Goal: Find specific fact: Find specific fact

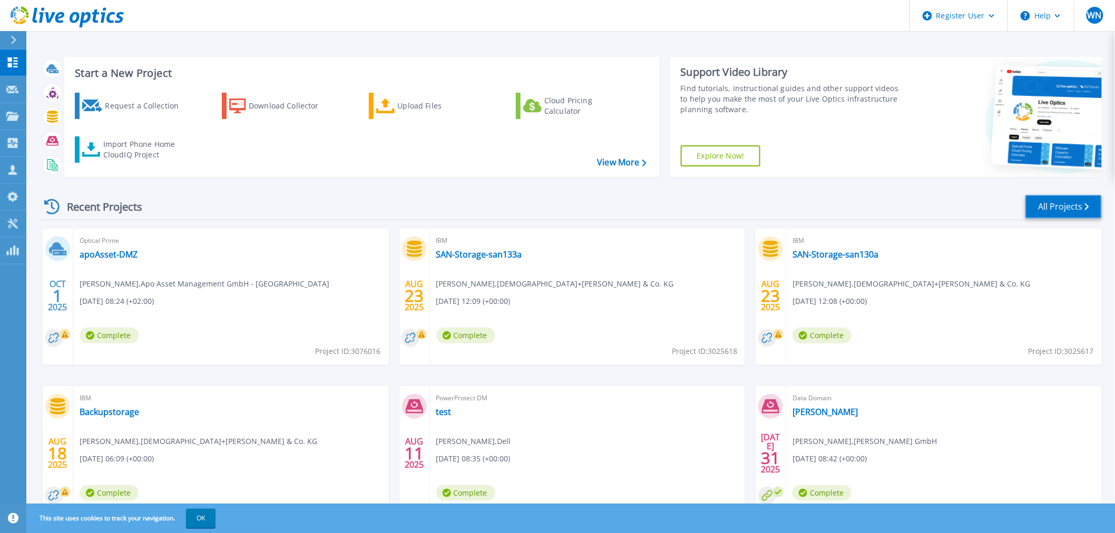
click at [1049, 203] on link "All Projects" at bounding box center [1063, 207] width 76 height 24
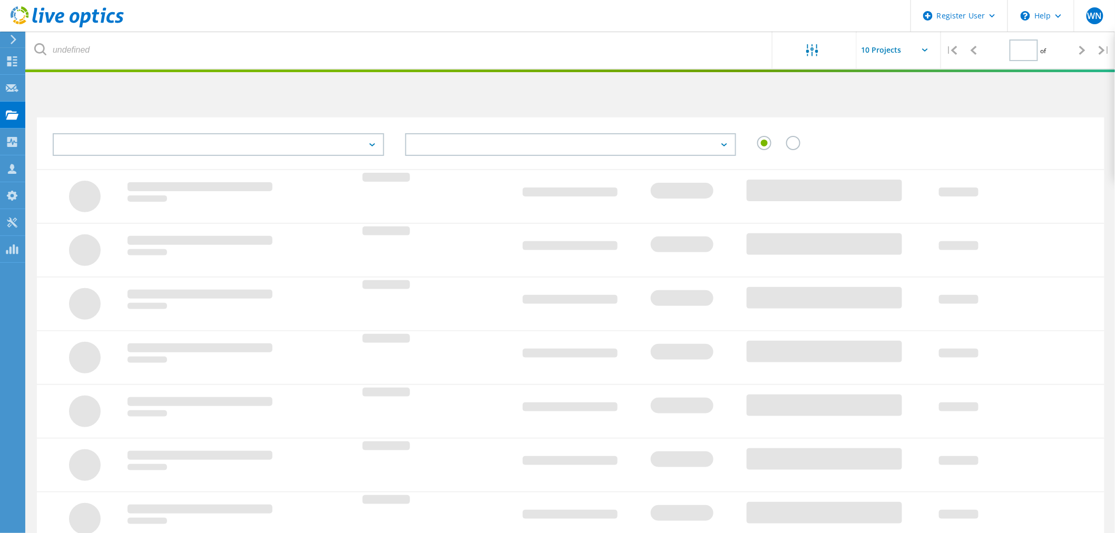
type input "1"
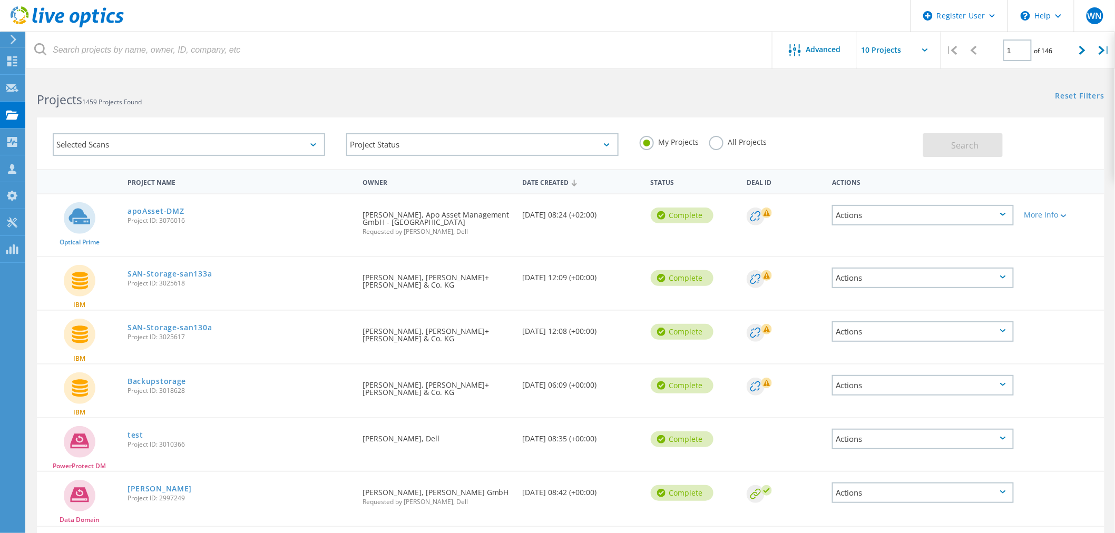
click at [309, 143] on div "Selected Scans" at bounding box center [189, 144] width 272 height 23
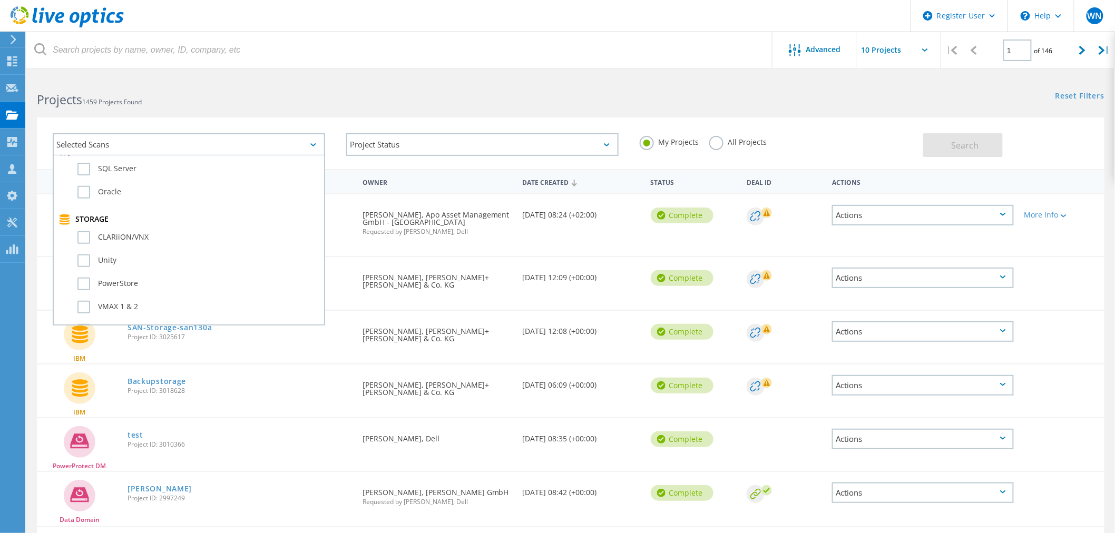
scroll to position [175, 0]
click at [83, 287] on label "PowerStore" at bounding box center [197, 293] width 241 height 13
click at [0, 0] on input "PowerStore" at bounding box center [0, 0] width 0 height 0
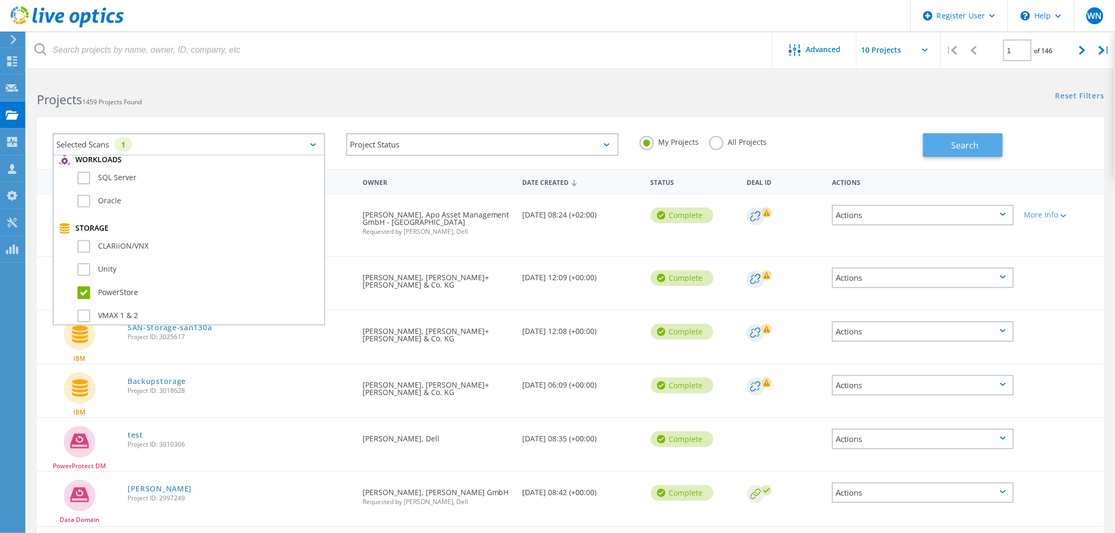
click at [968, 149] on span "Search" at bounding box center [964, 146] width 27 height 12
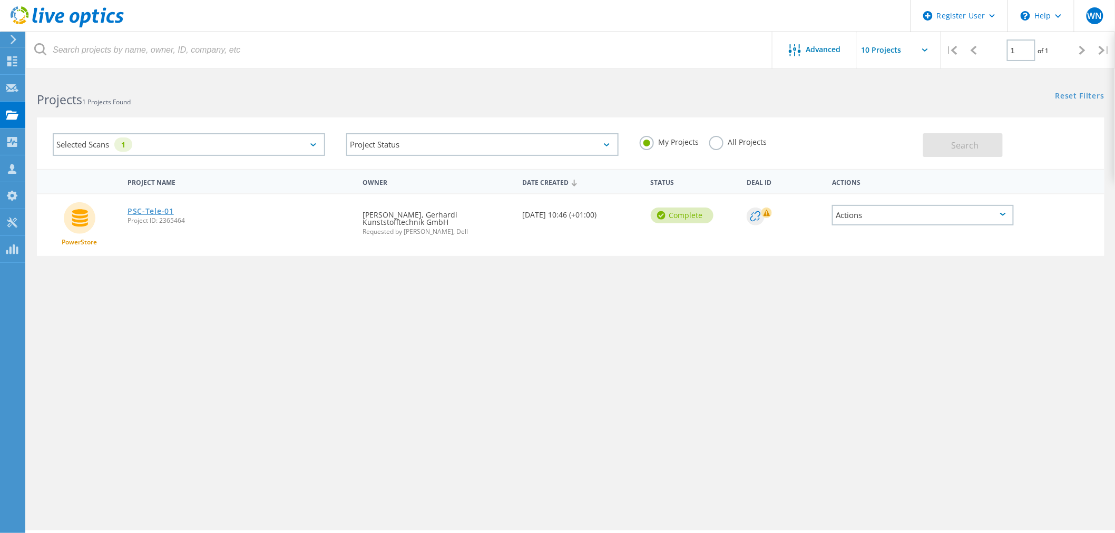
click at [157, 208] on link "PSC-Tele-01" at bounding box center [151, 211] width 46 height 7
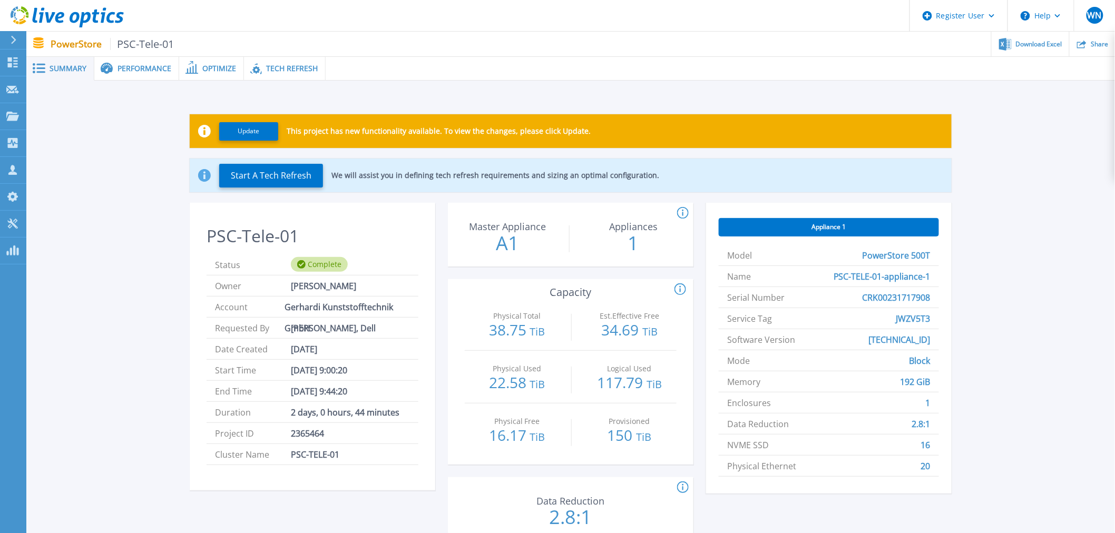
click at [146, 62] on div "Performance" at bounding box center [136, 69] width 85 height 24
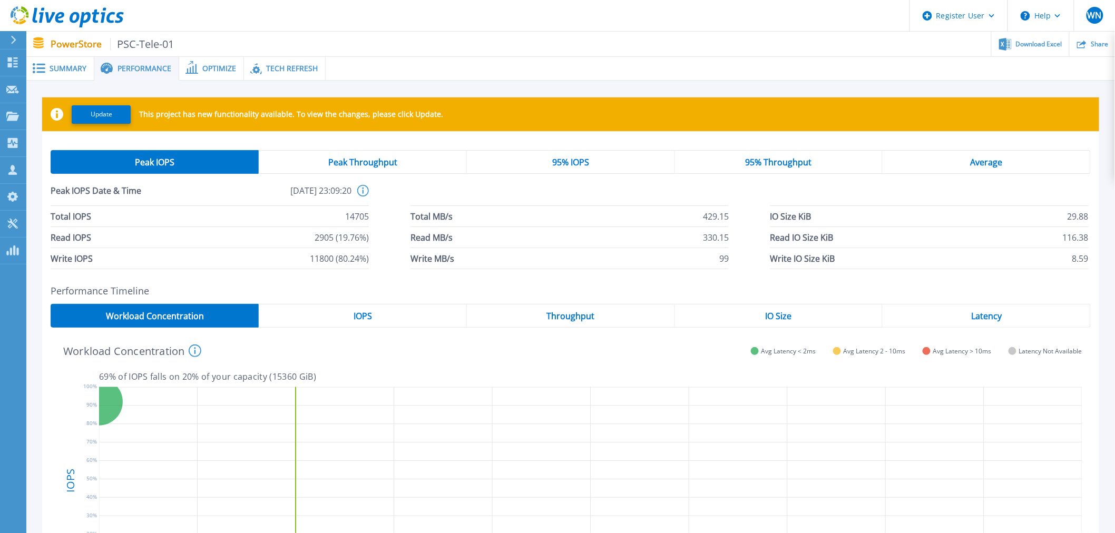
click at [59, 59] on div "Summary" at bounding box center [60, 69] width 68 height 24
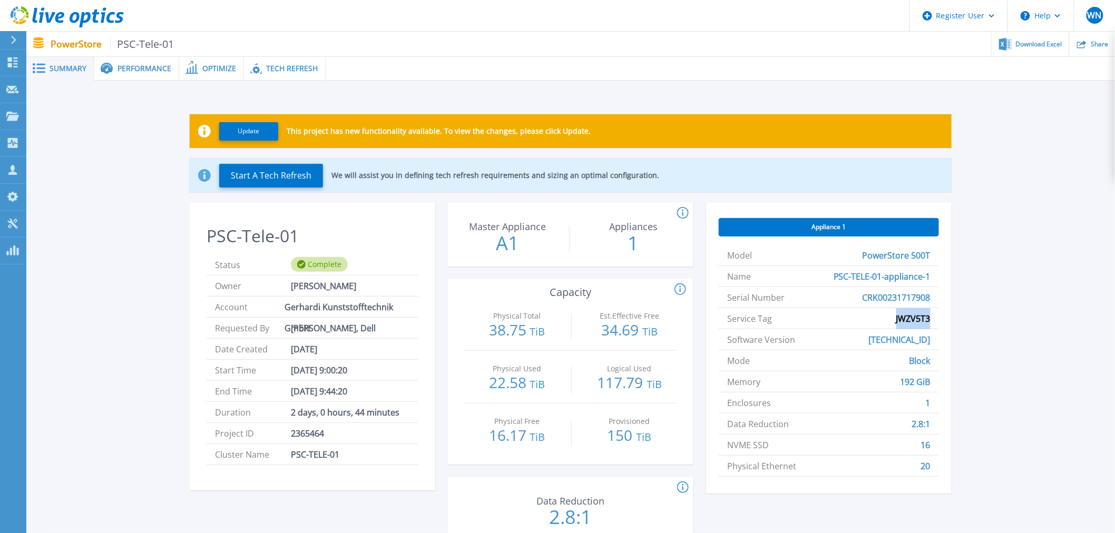
drag, startPoint x: 892, startPoint y: 319, endPoint x: 935, endPoint y: 318, distance: 42.7
click at [935, 318] on li "Service Tag JWZV5T3" at bounding box center [829, 318] width 220 height 21
copy span "JWZV5T3"
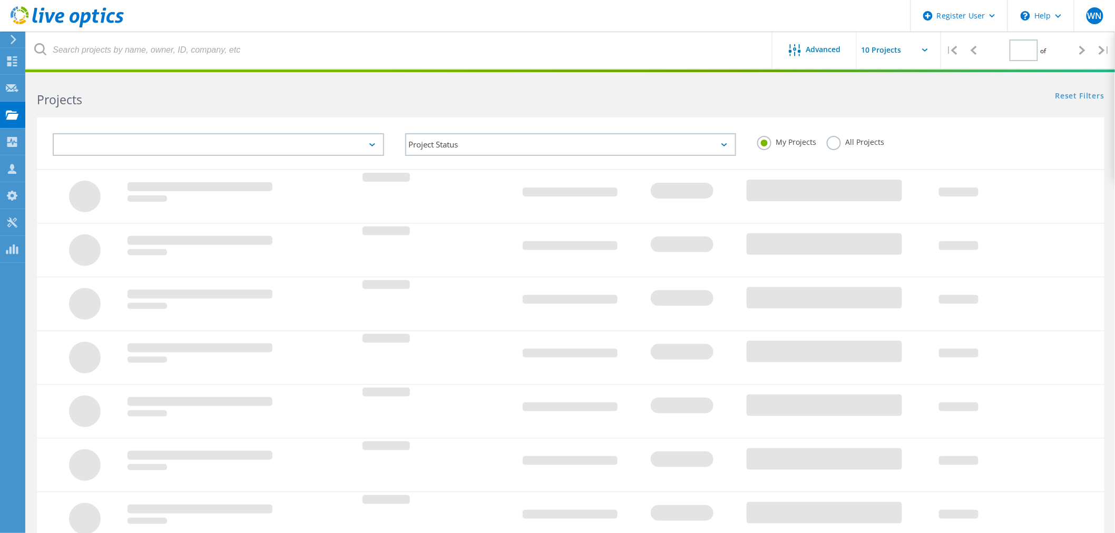
type input "1"
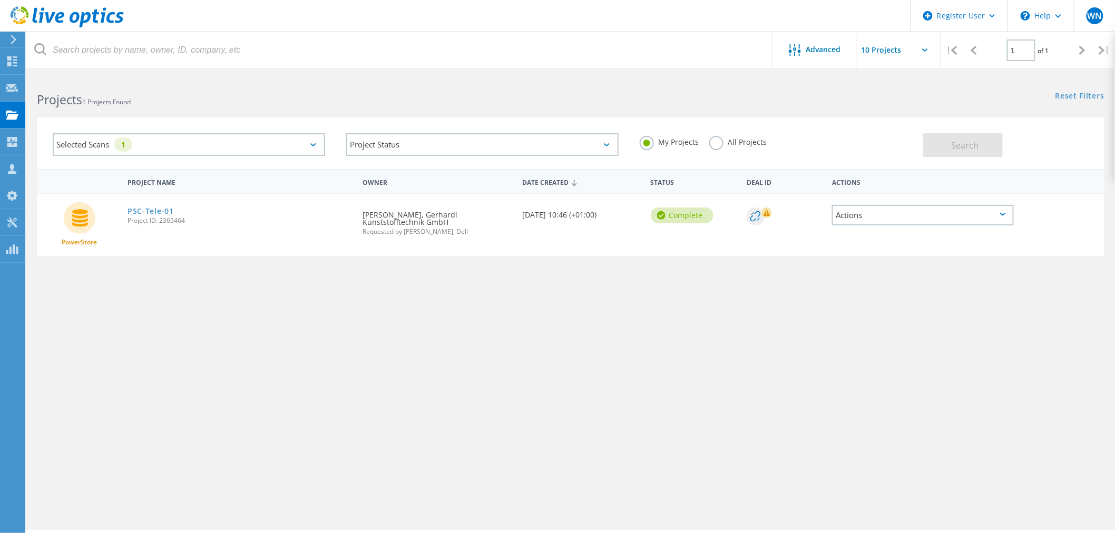
click at [713, 146] on label "All Projects" at bounding box center [737, 141] width 57 height 10
click at [0, 0] on input "All Projects" at bounding box center [0, 0] width 0 height 0
click at [966, 149] on span "Search" at bounding box center [964, 146] width 27 height 12
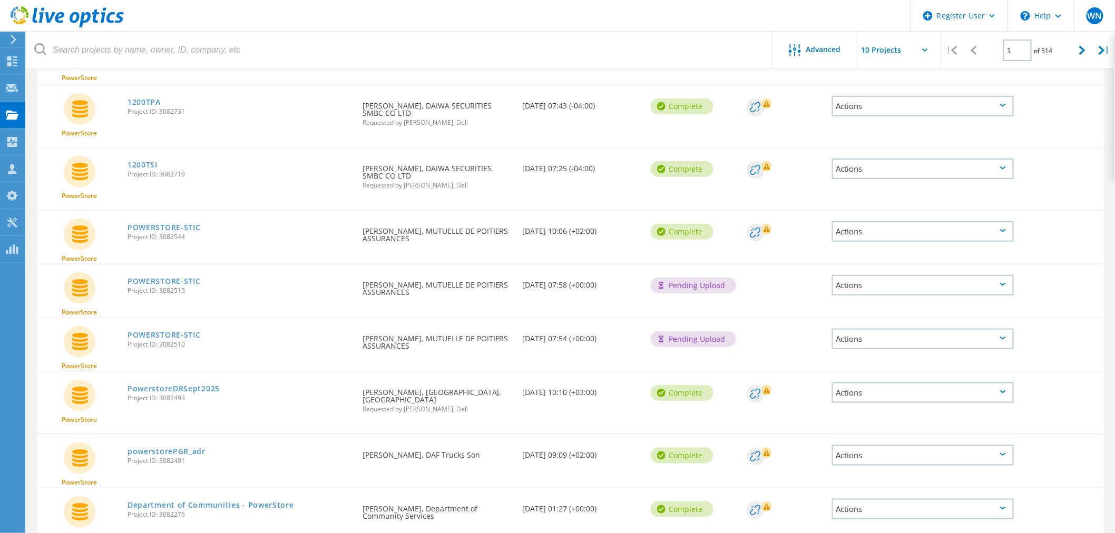
scroll to position [255, 0]
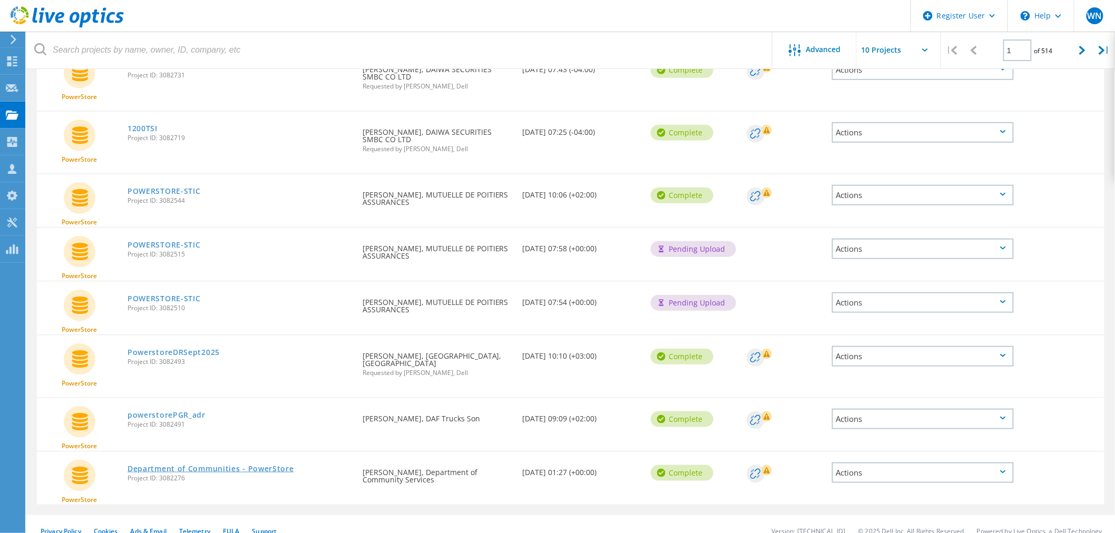
click at [233, 465] on link "Department of Communities - PowerStore" at bounding box center [211, 468] width 167 height 7
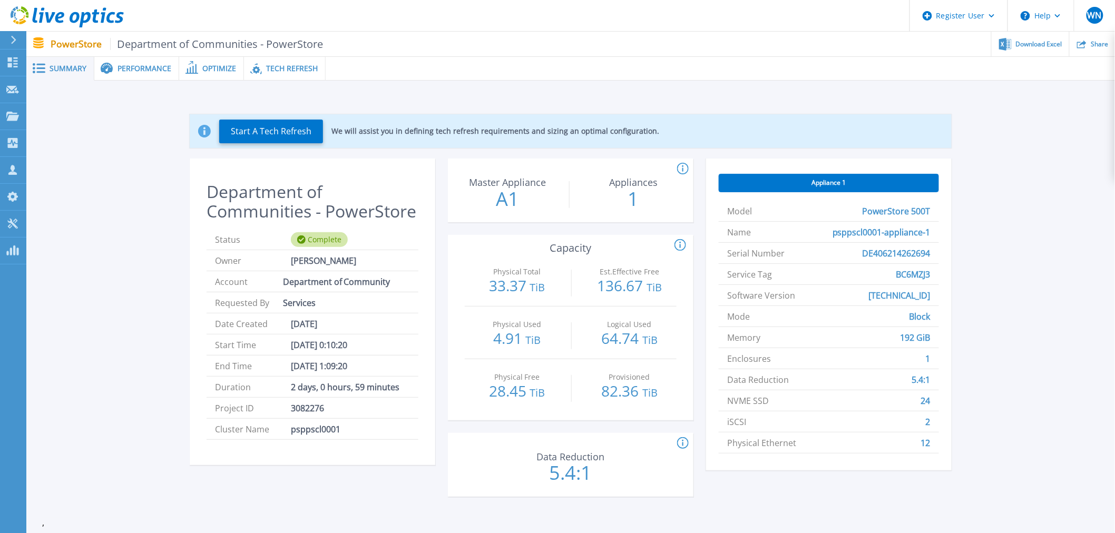
click at [896, 276] on span "BC6MZJ3" at bounding box center [913, 274] width 34 height 21
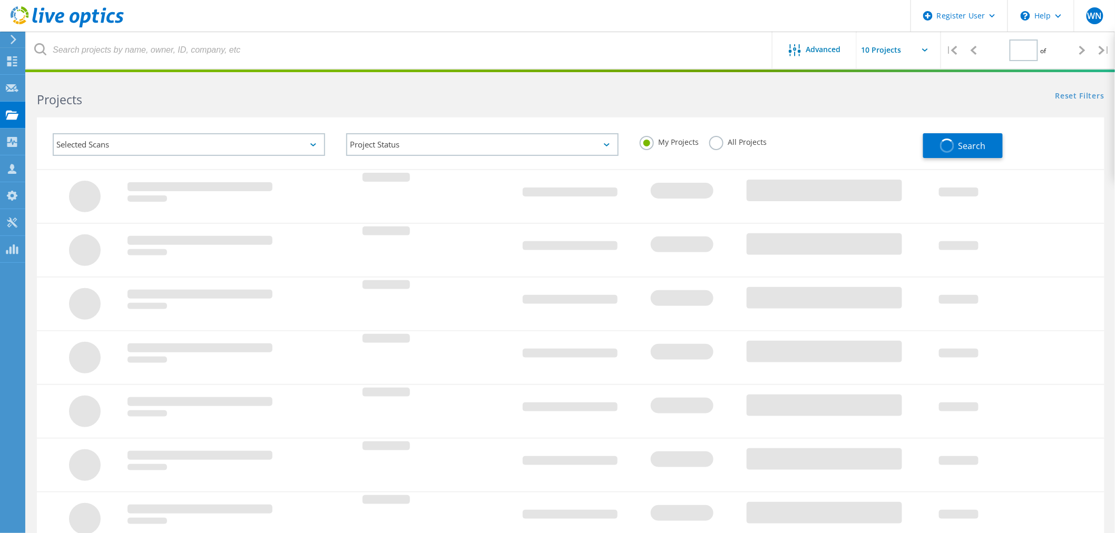
type input "1"
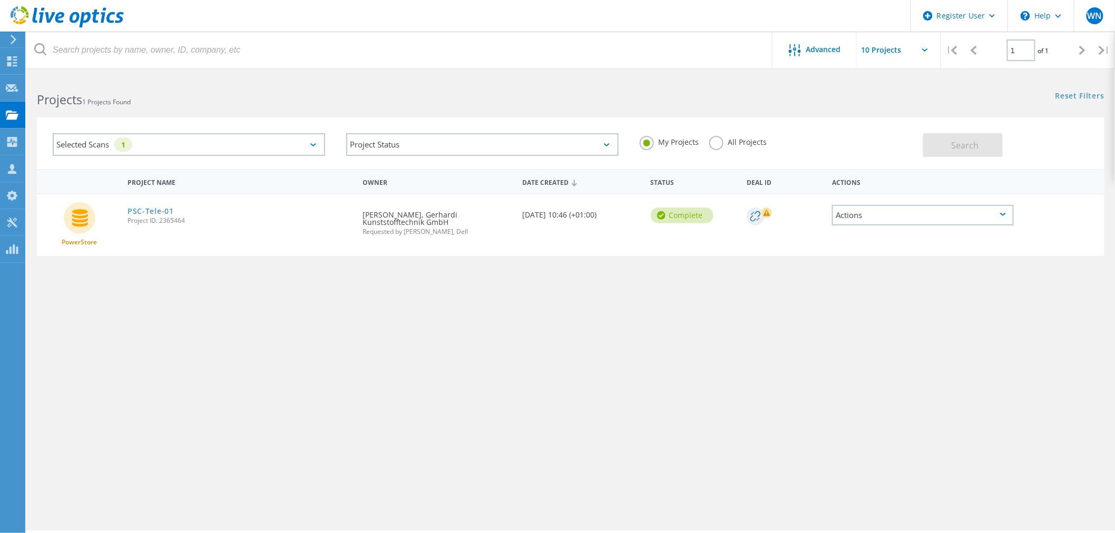
click at [718, 145] on label "All Projects" at bounding box center [737, 141] width 57 height 10
click at [0, 0] on input "All Projects" at bounding box center [0, 0] width 0 height 0
click at [957, 154] on button "Search" at bounding box center [963, 145] width 80 height 24
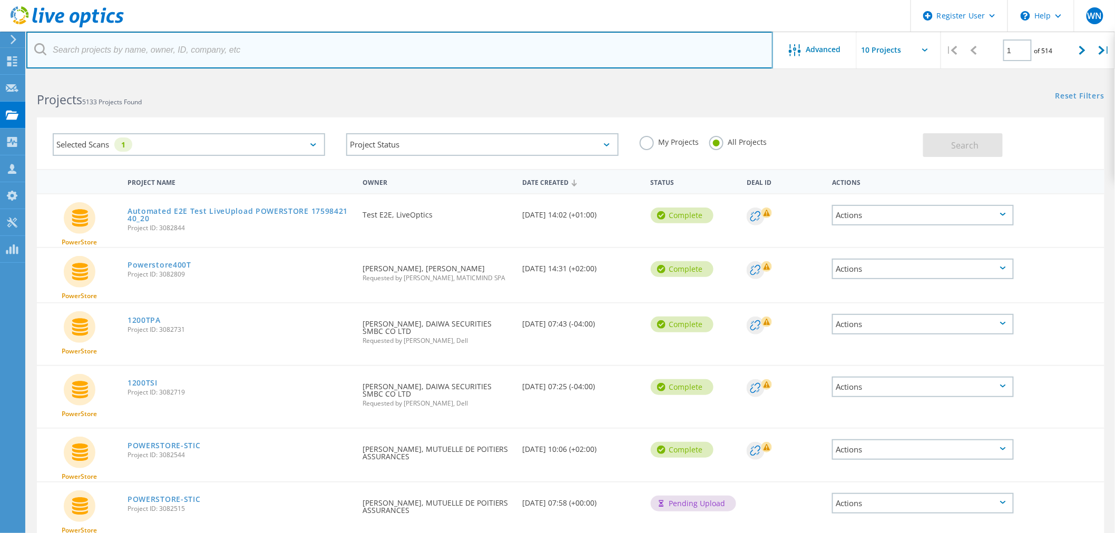
click at [76, 54] on input "text" at bounding box center [399, 50] width 747 height 37
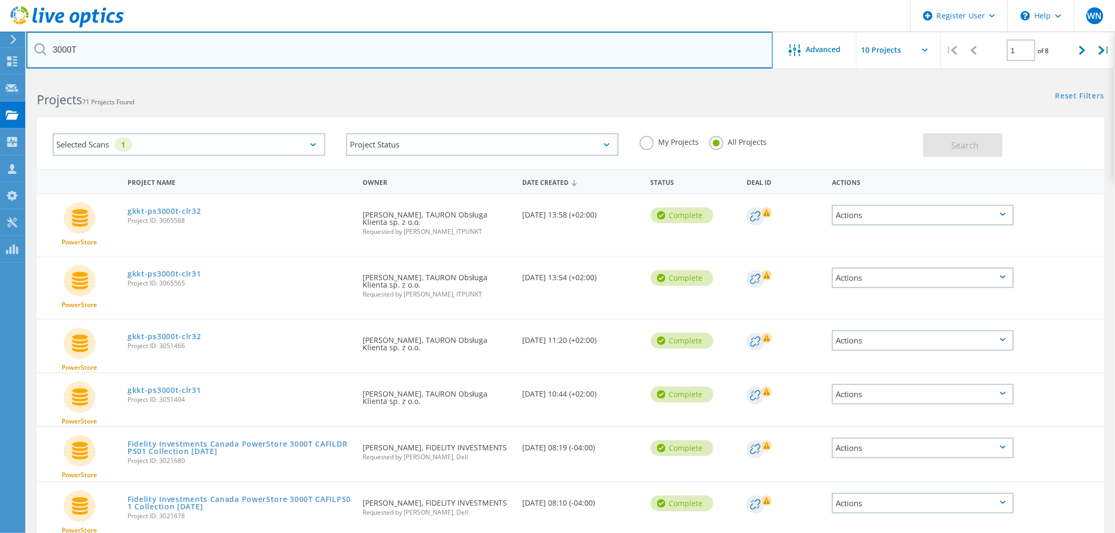
drag, startPoint x: 61, startPoint y: 47, endPoint x: 87, endPoint y: 67, distance: 32.8
click at [61, 48] on input "3000T" at bounding box center [399, 50] width 747 height 37
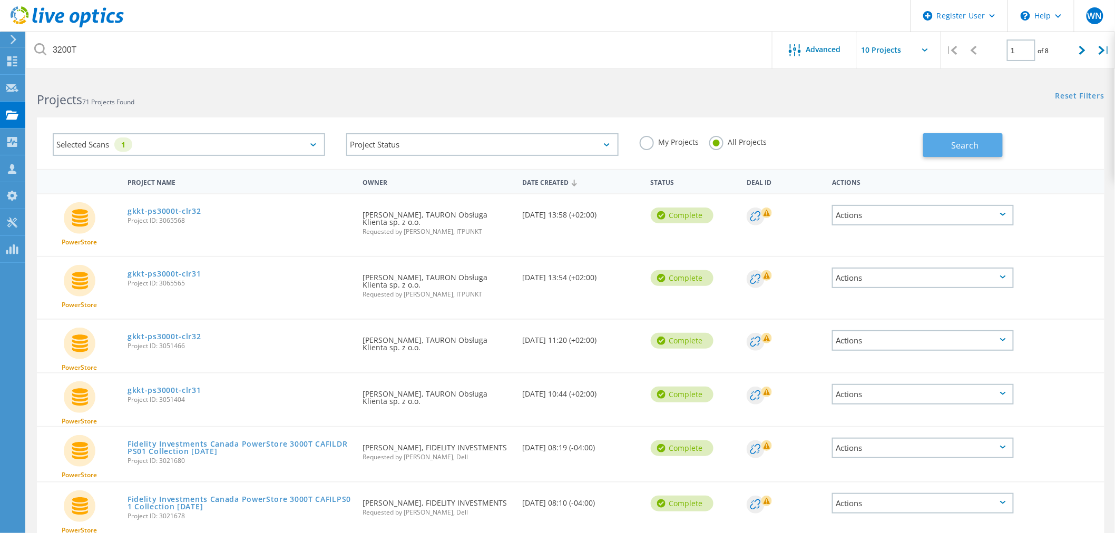
click at [951, 142] on span "Search" at bounding box center [964, 146] width 27 height 12
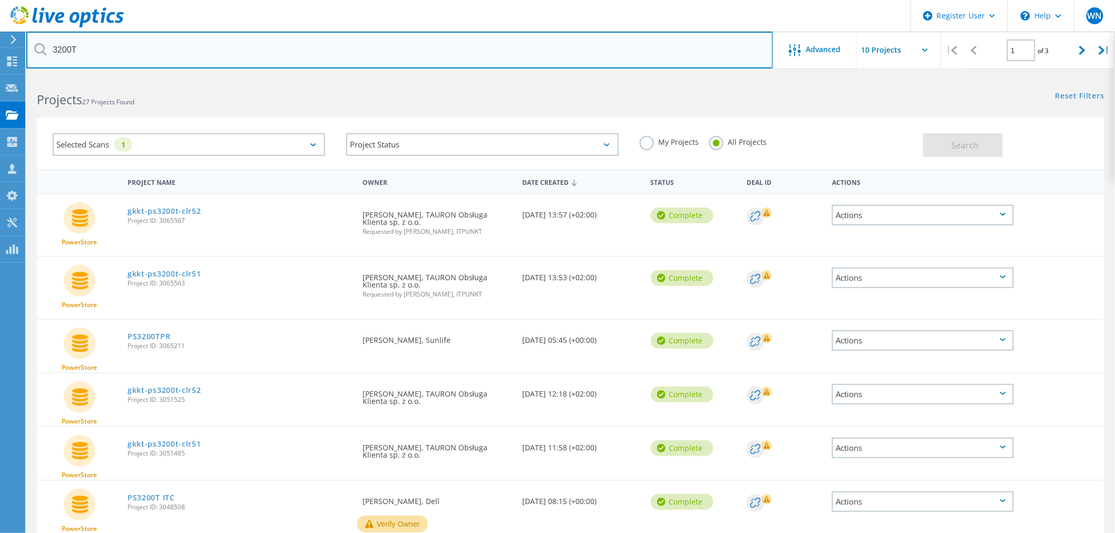
click at [58, 52] on input "3200T" at bounding box center [399, 50] width 747 height 37
type input "1200T"
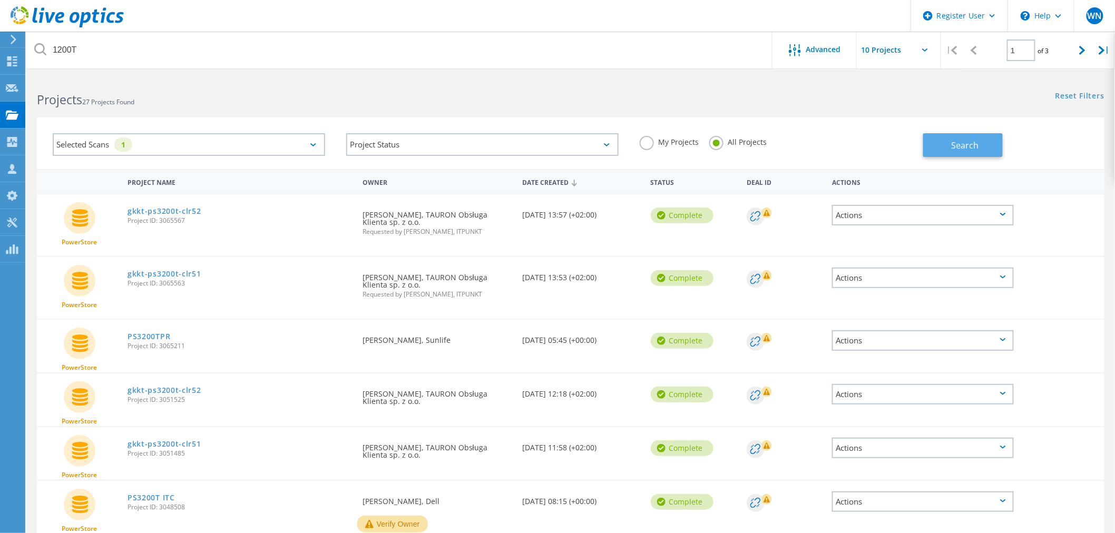
click at [972, 148] on span "Search" at bounding box center [964, 146] width 27 height 12
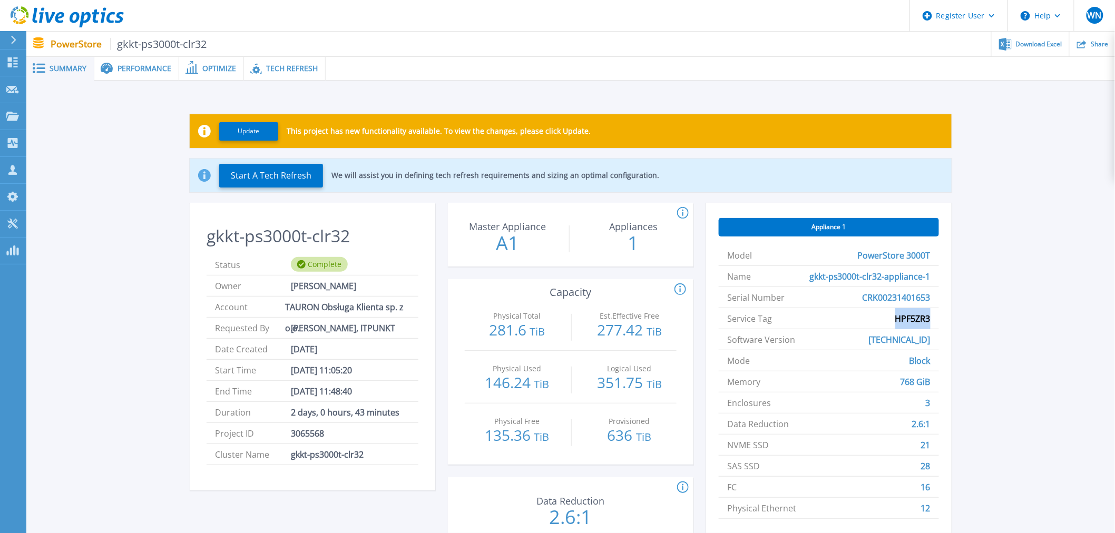
drag, startPoint x: 896, startPoint y: 317, endPoint x: 930, endPoint y: 320, distance: 33.9
click at [930, 320] on span "HPF5ZR3" at bounding box center [912, 318] width 35 height 21
copy span "HPF5ZR3"
drag, startPoint x: 894, startPoint y: 323, endPoint x: 933, endPoint y: 324, distance: 39.0
click at [933, 324] on li "Service Tag 728VR74" at bounding box center [829, 318] width 220 height 21
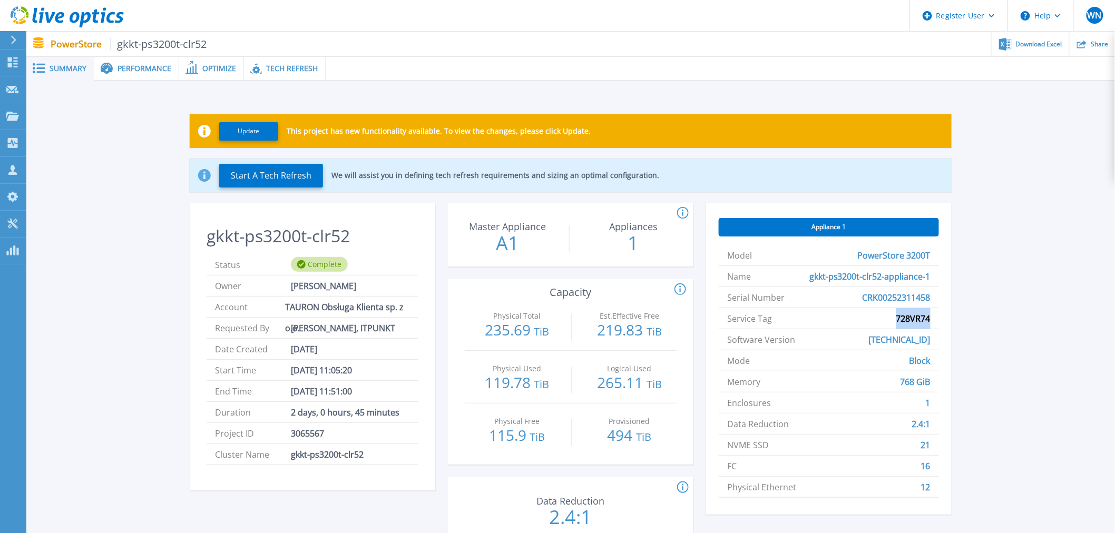
copy span "728VR74"
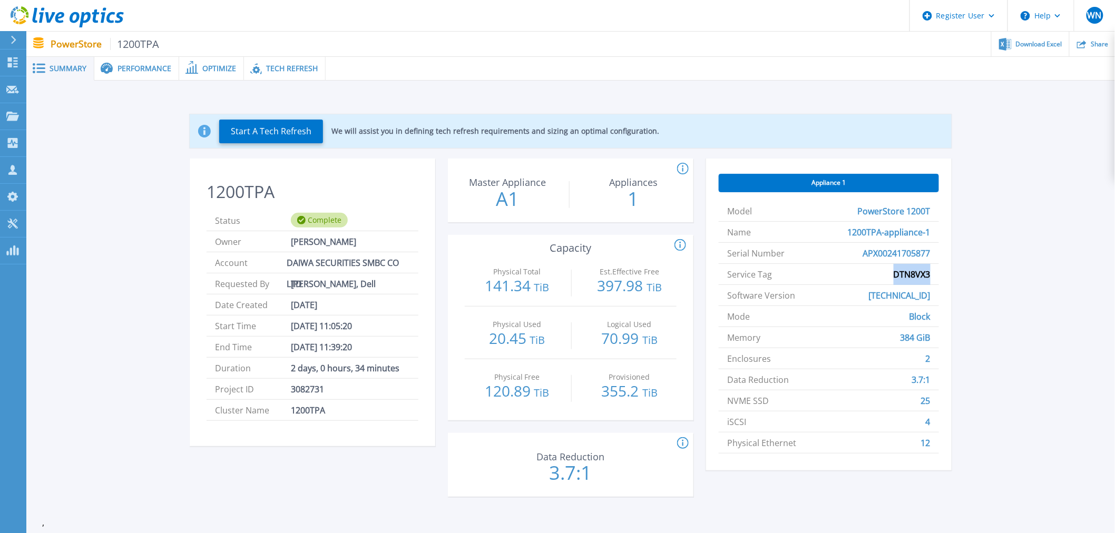
drag, startPoint x: 892, startPoint y: 276, endPoint x: 933, endPoint y: 276, distance: 41.1
click at [933, 276] on li "Service Tag DTN8VX3" at bounding box center [829, 274] width 220 height 21
copy span "DTN8VX3"
